Goal: Task Accomplishment & Management: Use online tool/utility

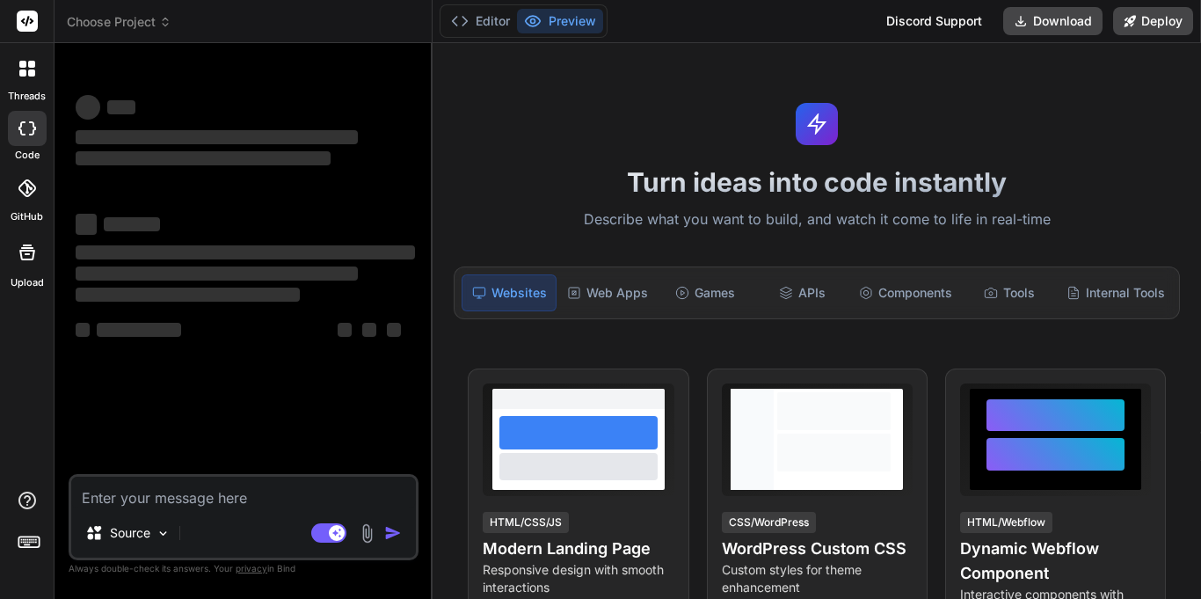
type textarea "x"
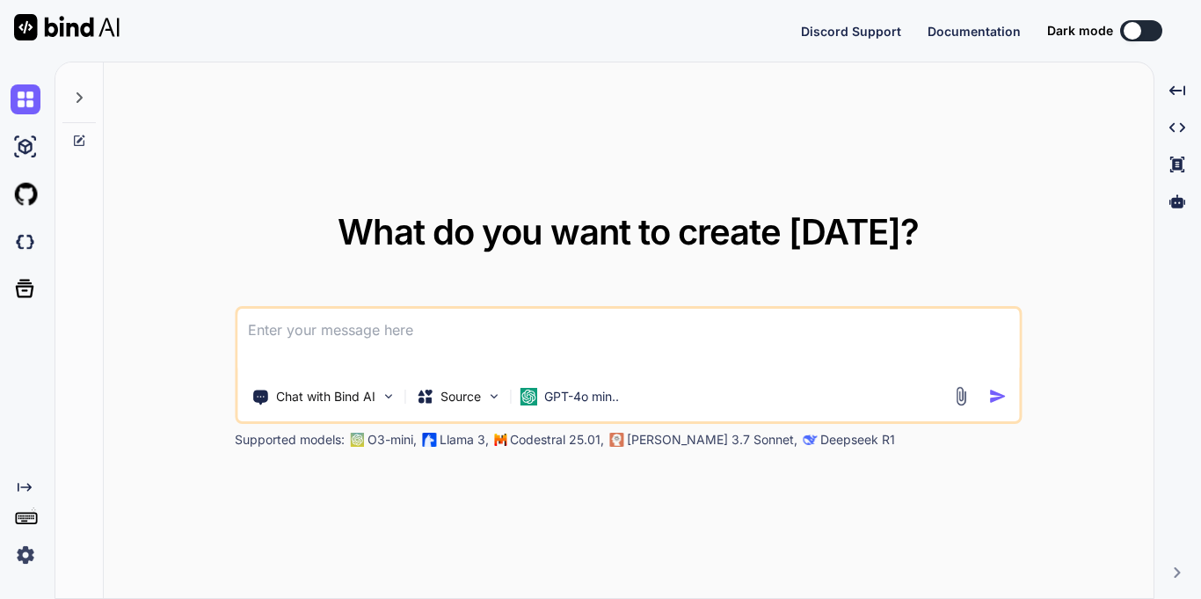
type textarea "x"
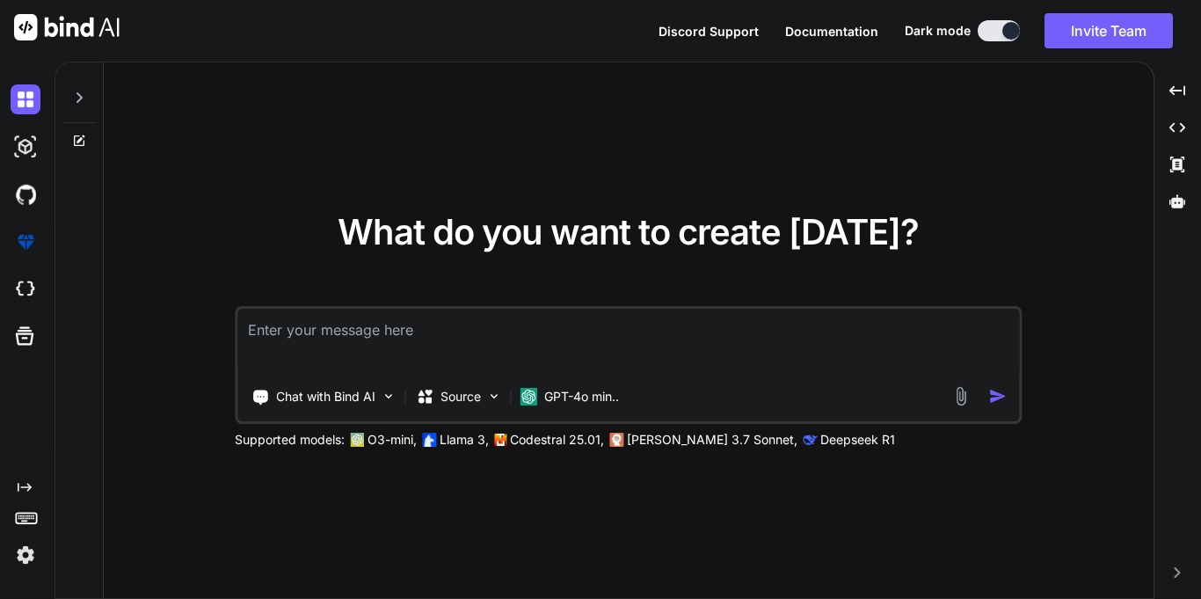
type textarea "Please correct the English and grammar, and make it more polite "Sir, We just d…"
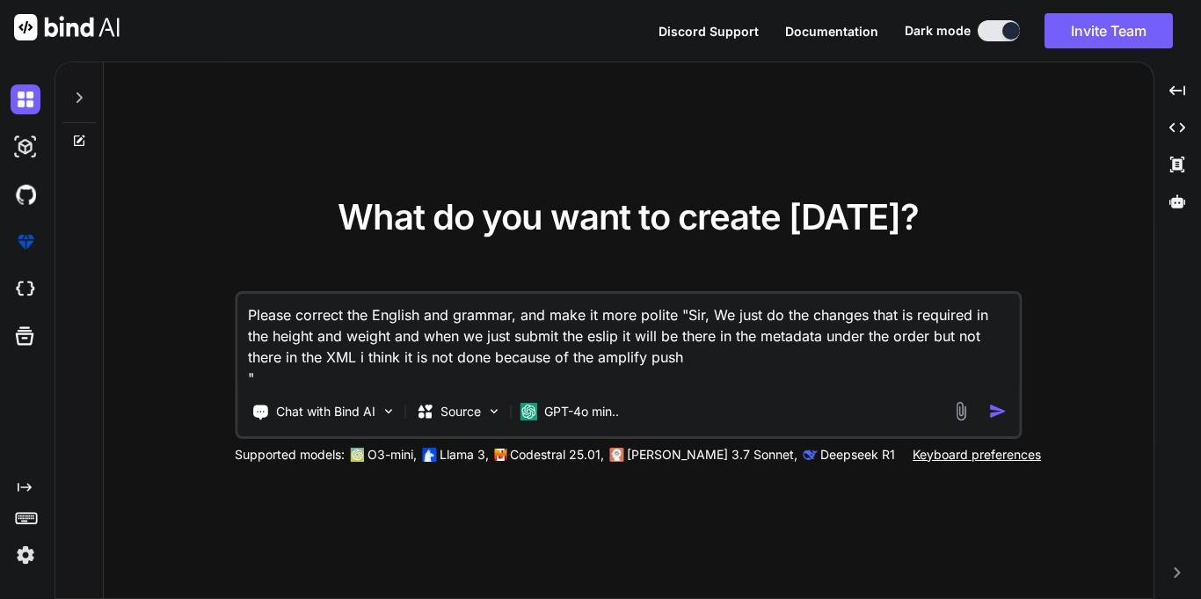
type textarea "x"
type textarea "Please correct the English and grammar, and make it more polite "Sir, We just d…"
click at [999, 412] on img "button" at bounding box center [997, 411] width 18 height 18
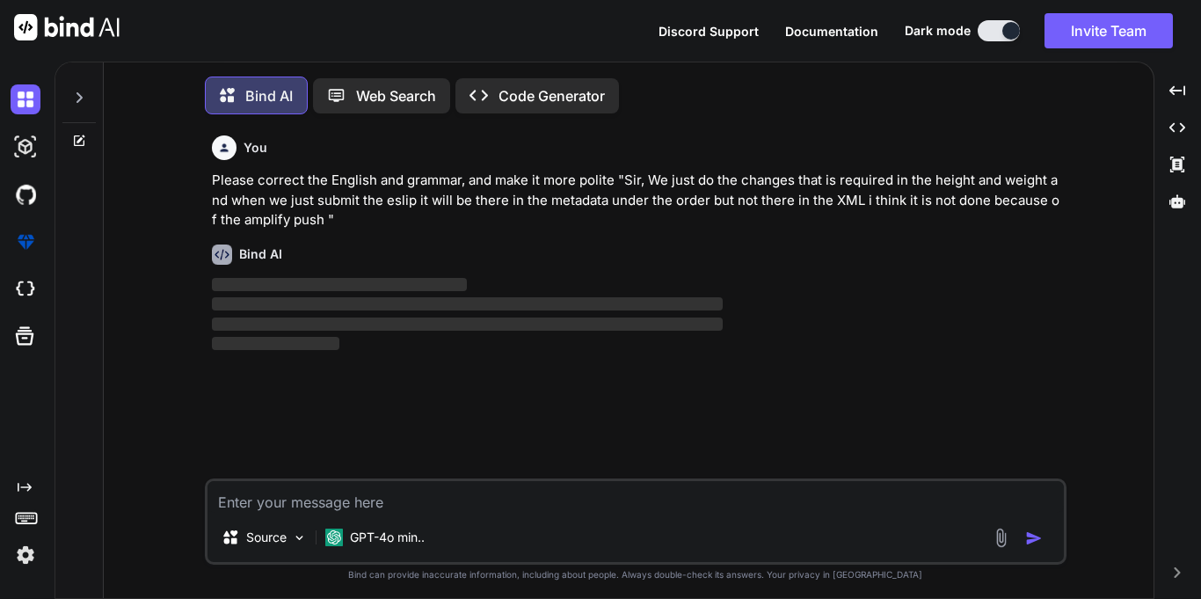
scroll to position [9, 0]
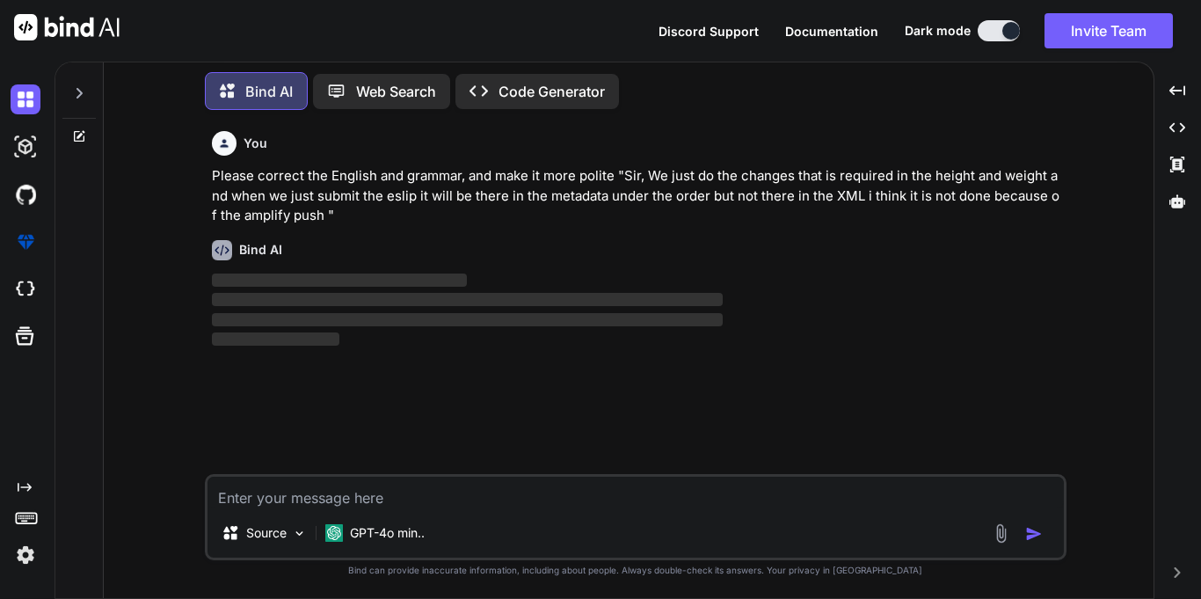
type textarea "x"
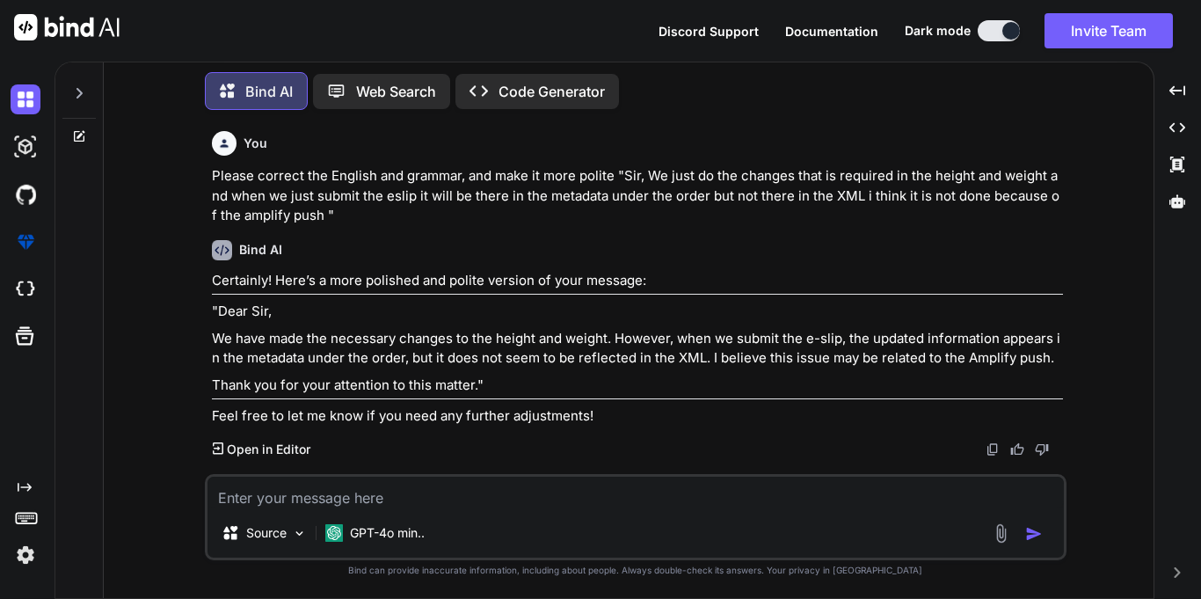
click at [811, 363] on p "We have made the necessary changes to the height and weight. However, when we s…" at bounding box center [637, 349] width 851 height 40
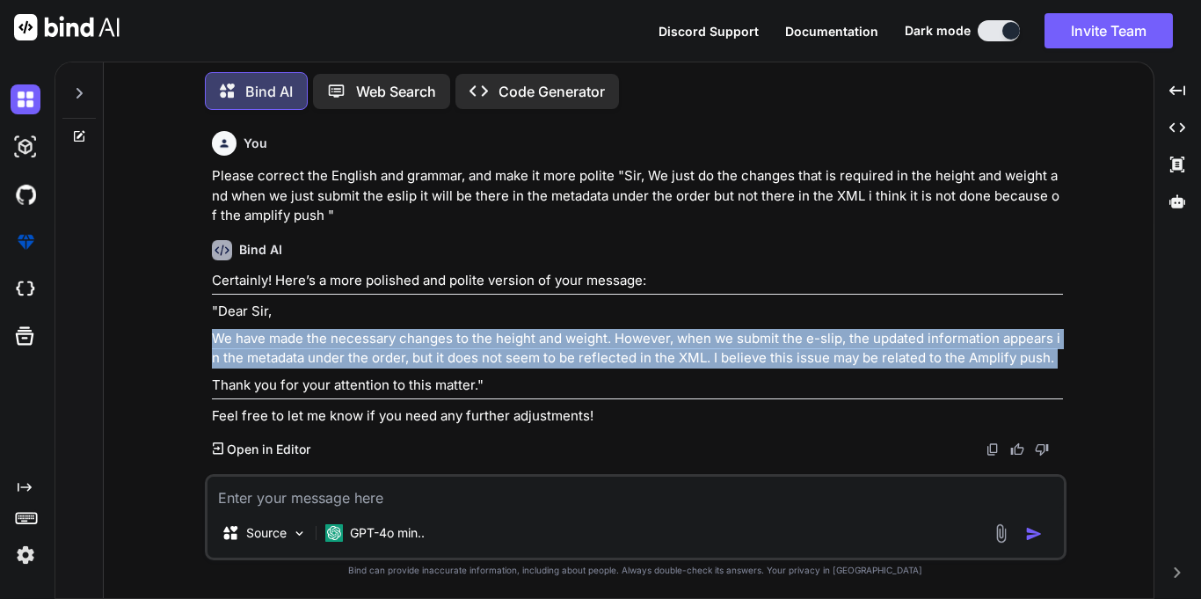
click at [811, 363] on p "We have made the necessary changes to the height and weight. However, when we s…" at bounding box center [637, 349] width 851 height 40
copy div "We have made the necessary changes to the height and weight. However, when we s…"
click at [385, 497] on textarea at bounding box center [635, 493] width 856 height 32
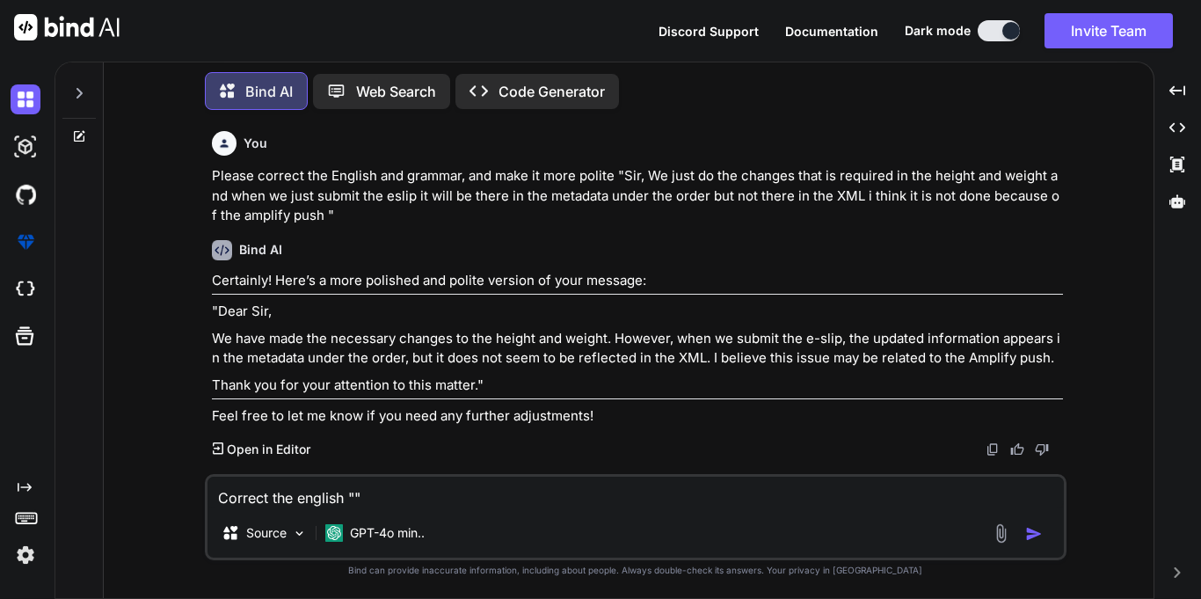
paste textarea "Yes ⁠ Steve Vento , I can only add height/weight and other than that we cannot …"
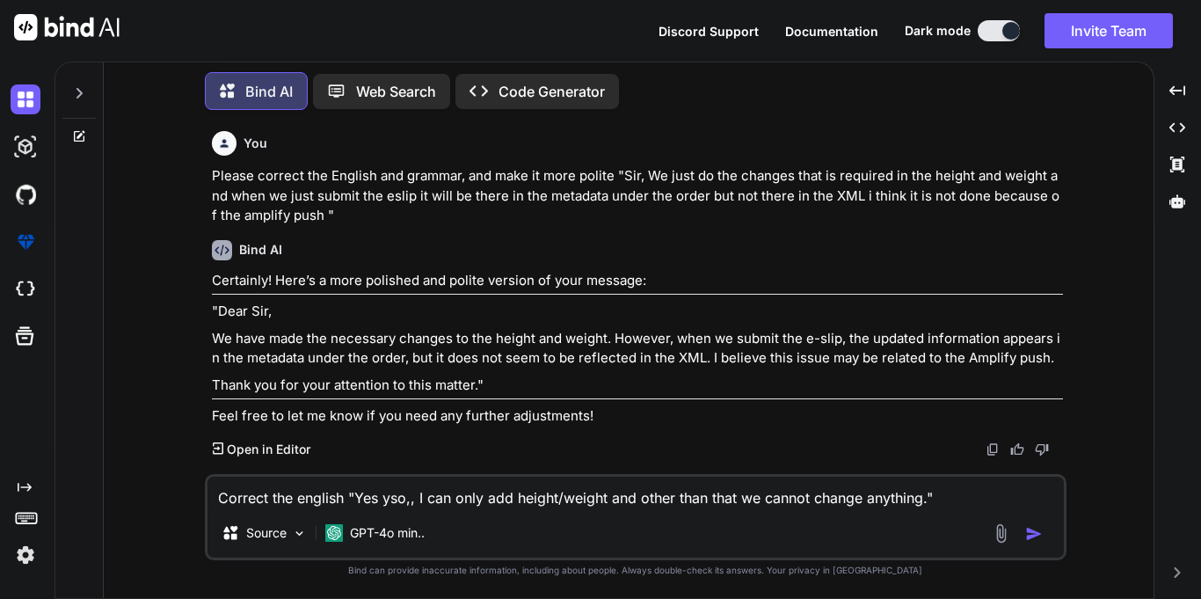
type textarea "Correct the english "Yes ⁠yso,, I can only add height/weight and other than tha…"
click at [1040, 538] on img "button" at bounding box center [1034, 534] width 18 height 18
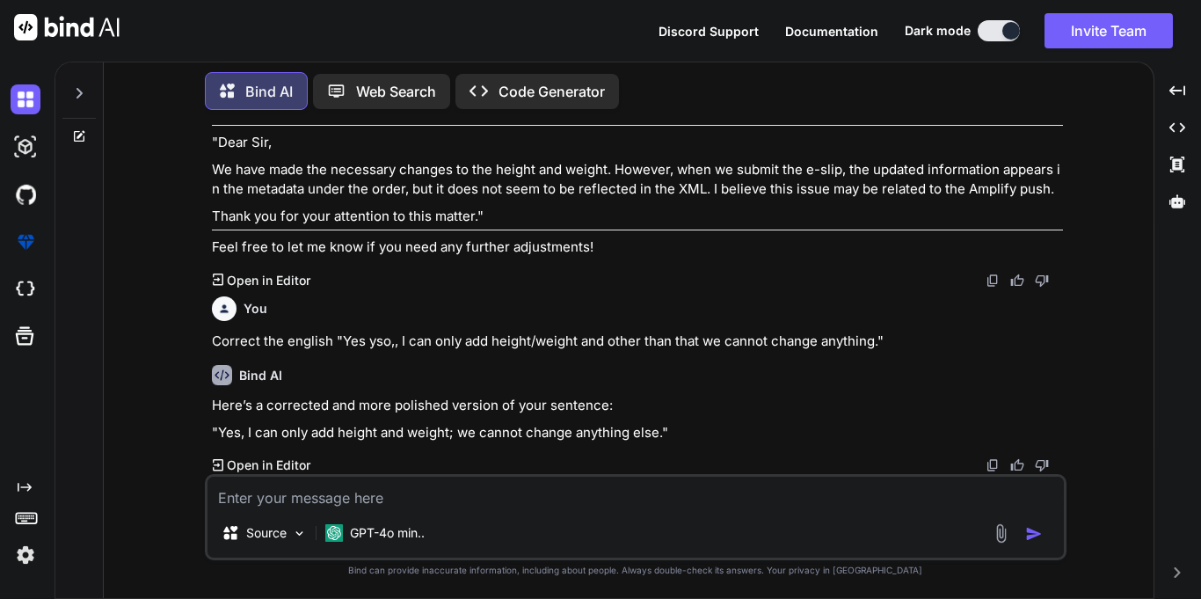
scroll to position [169, 0]
